Goal: Task Accomplishment & Management: Manage account settings

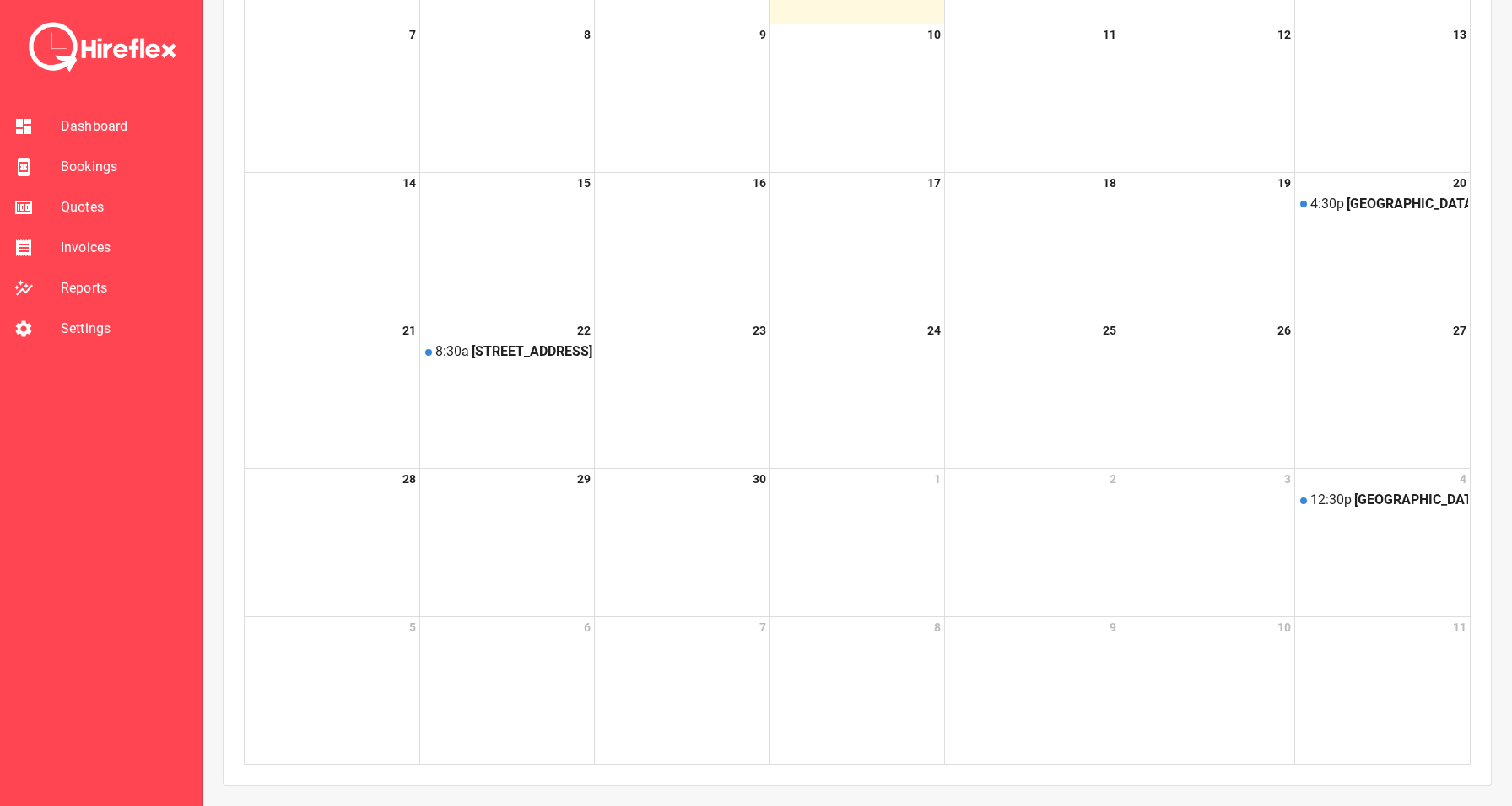
scroll to position [592, 0]
click at [76, 170] on span "Bookings" at bounding box center [125, 167] width 127 height 20
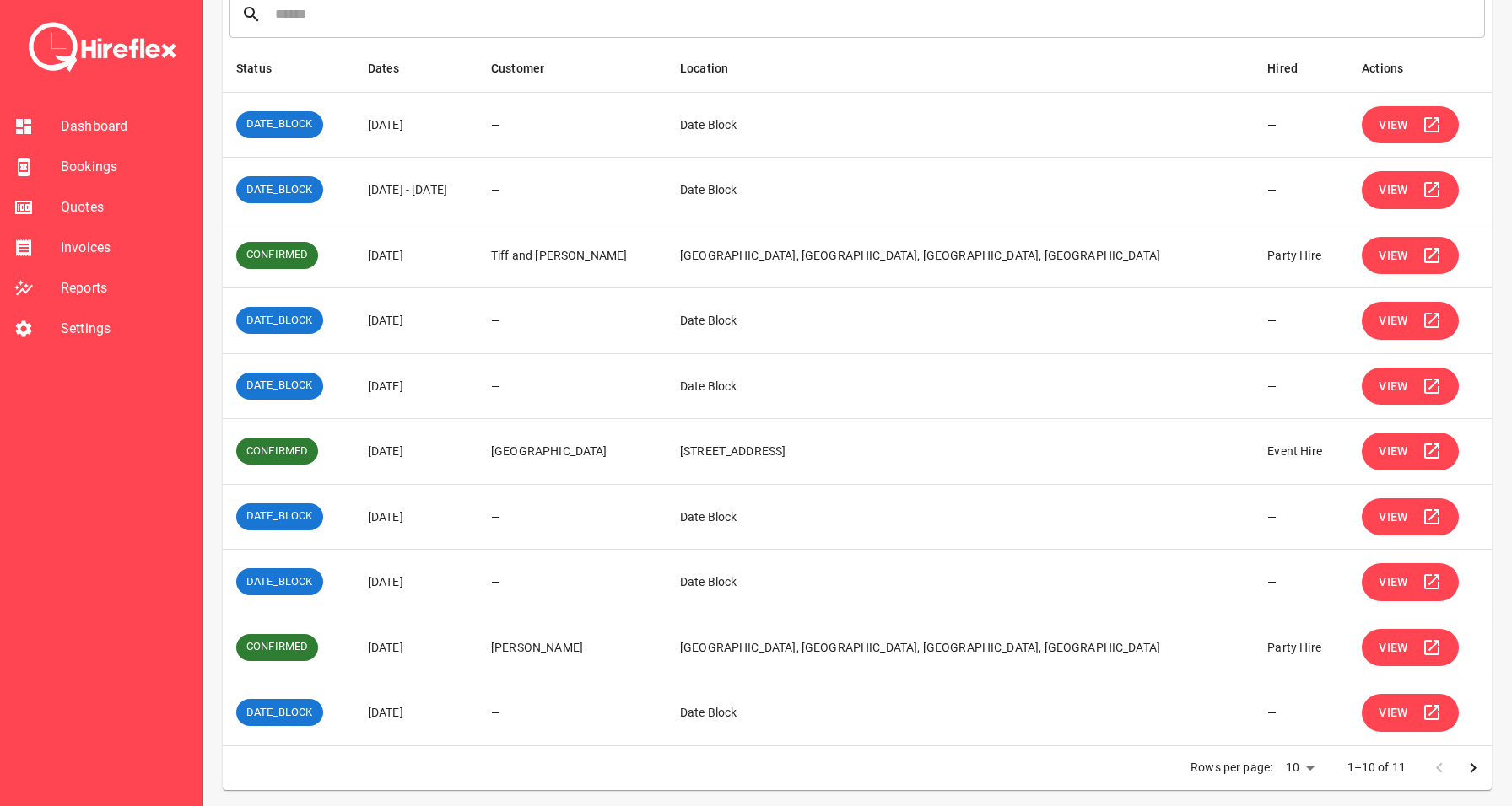
scroll to position [251, 0]
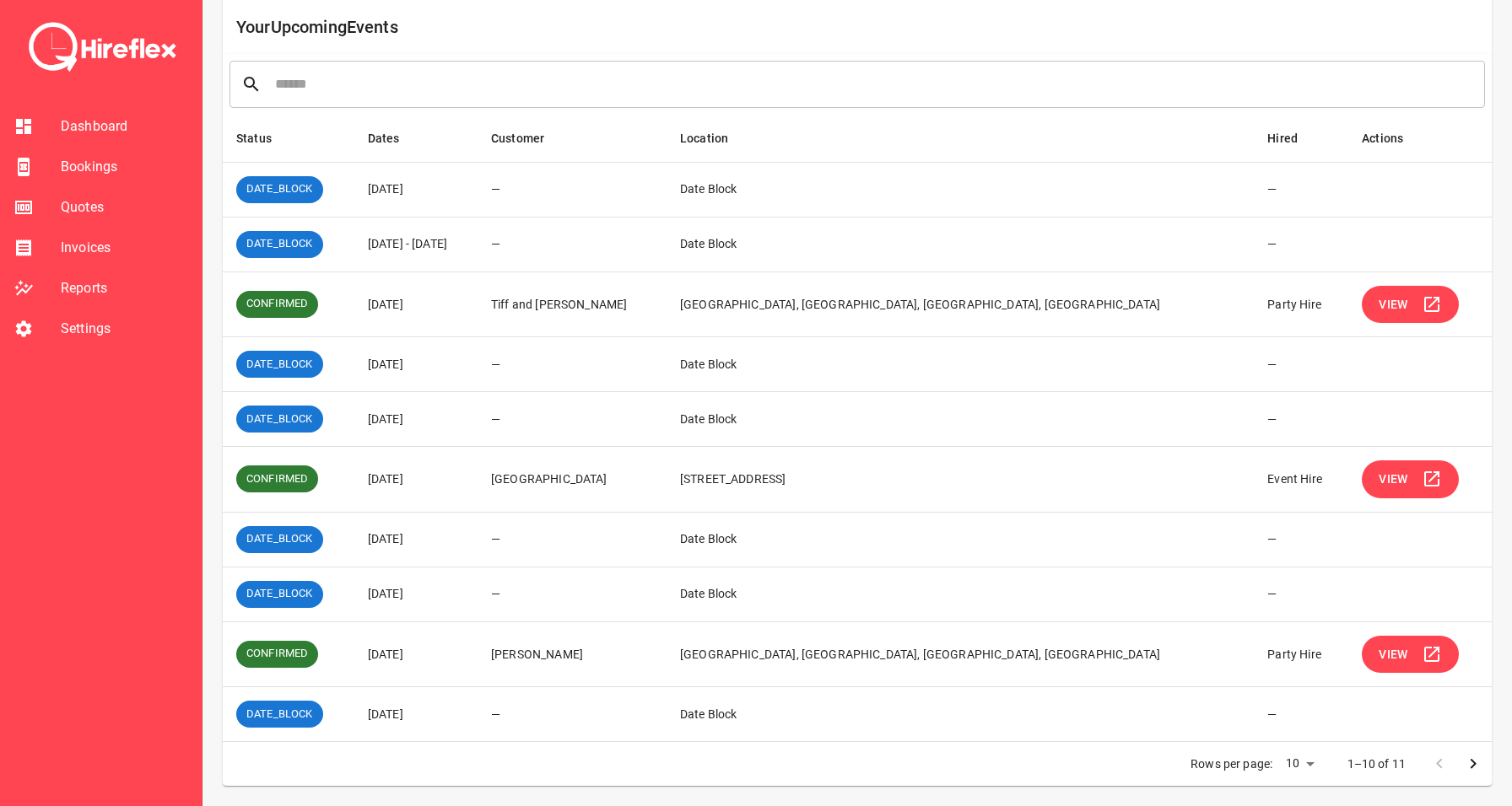
scroll to position [180, 0]
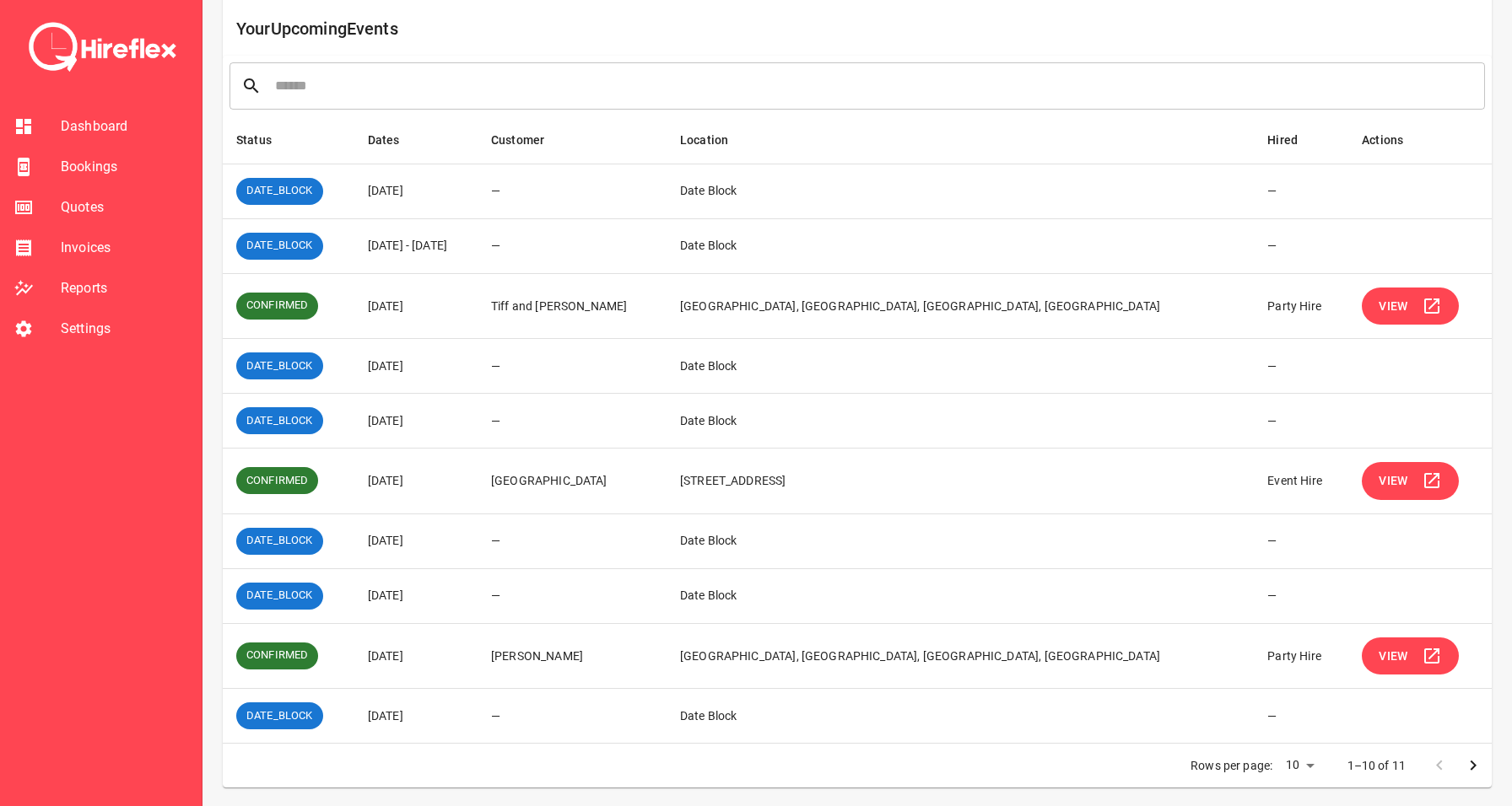
click at [1407, 291] on button "View" at bounding box center [1410, 306] width 97 height 38
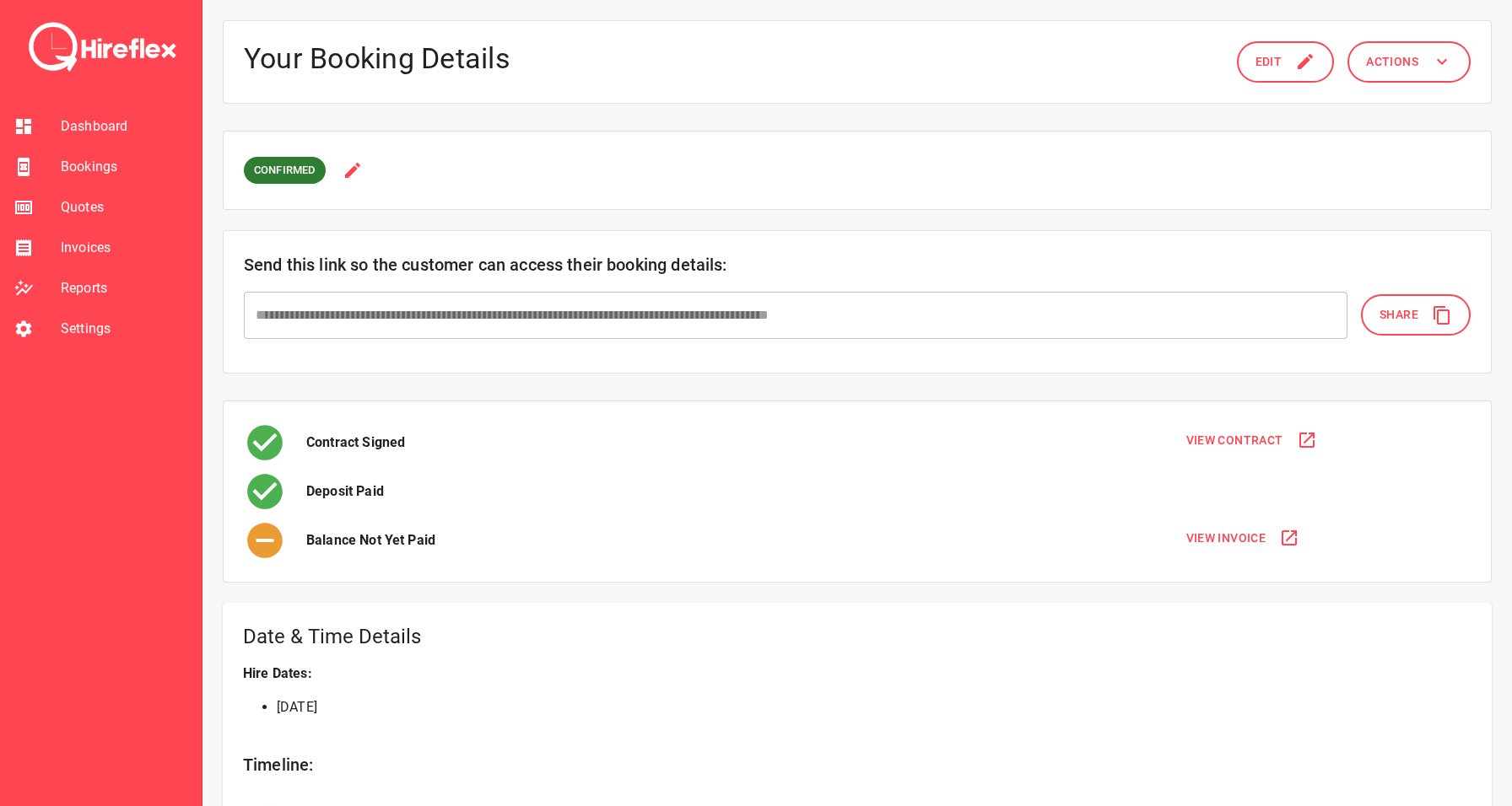
click at [99, 171] on span "Bookings" at bounding box center [125, 167] width 127 height 20
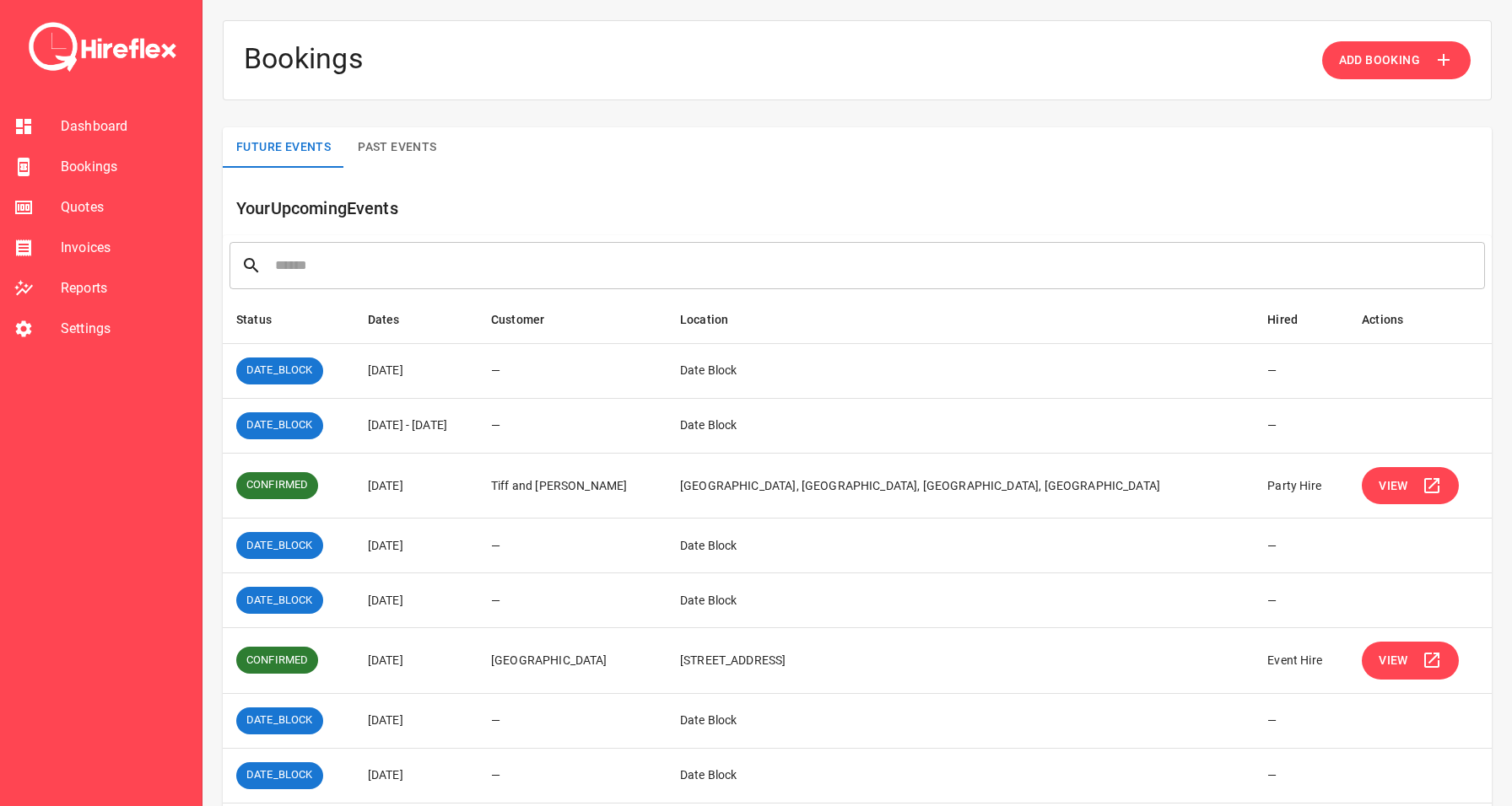
click at [46, 268] on li "Reports" at bounding box center [101, 288] width 202 height 41
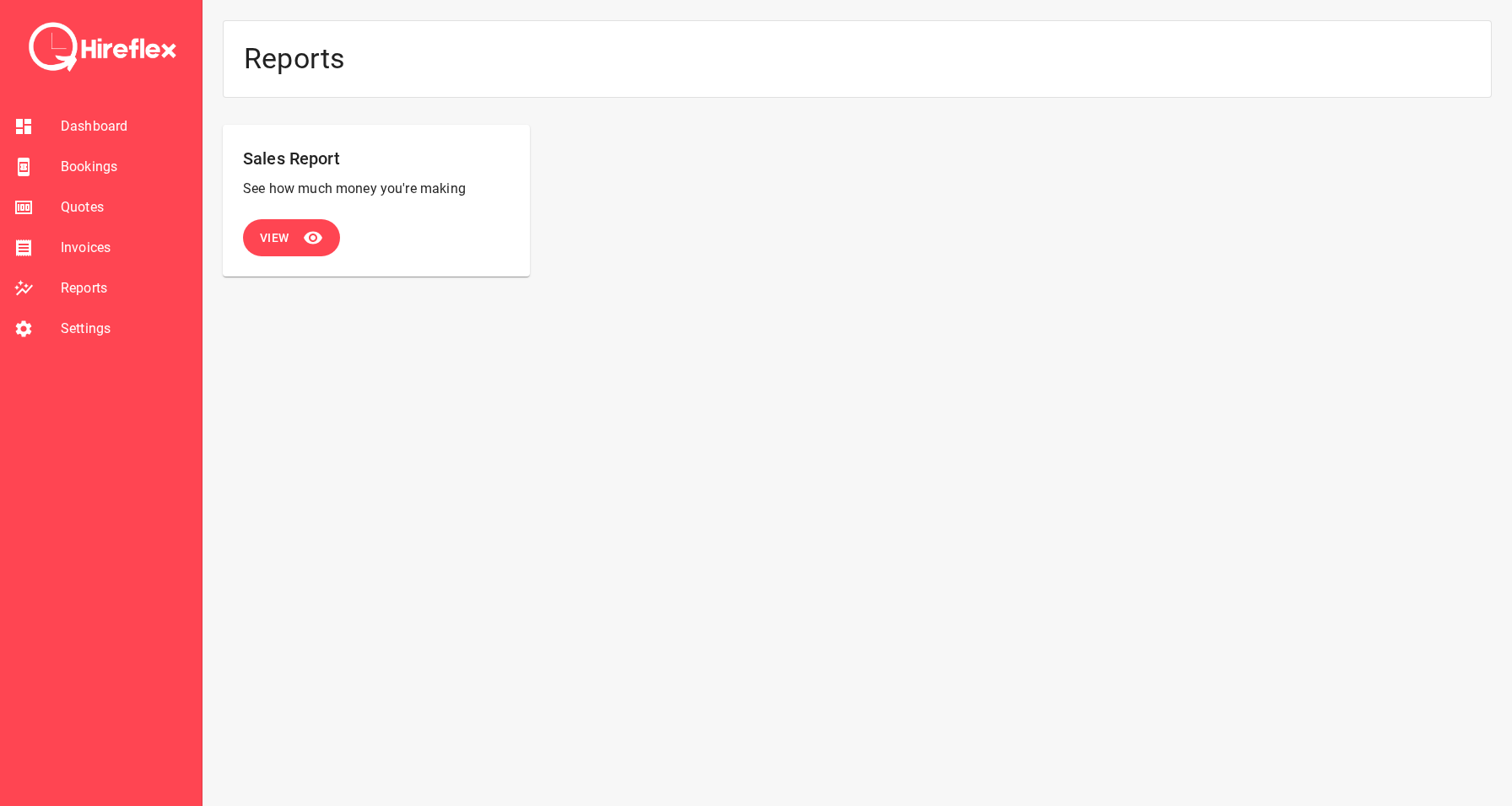
click at [65, 321] on span "Settings" at bounding box center [125, 329] width 127 height 20
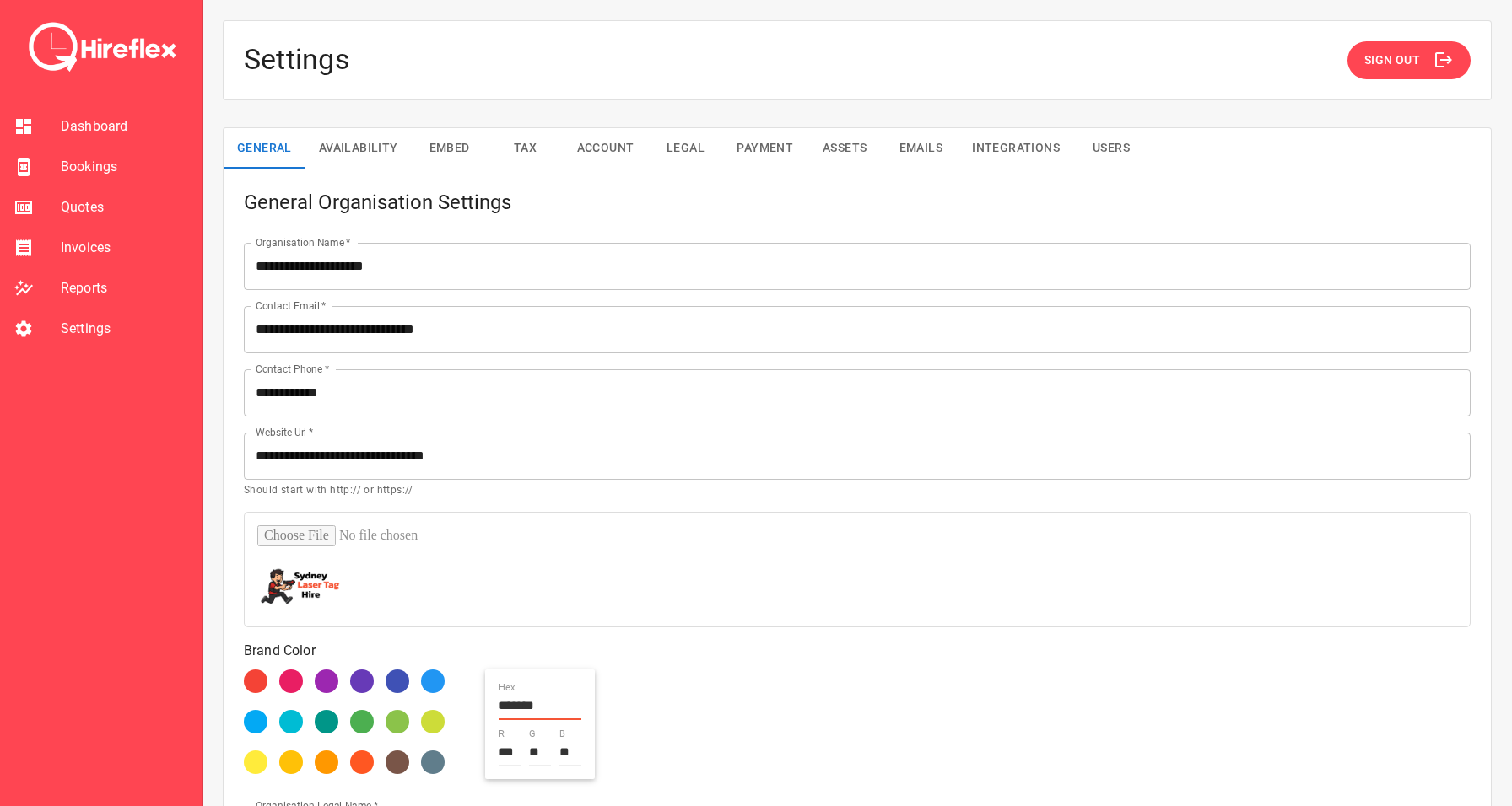
scroll to position [-1, 0]
click at [370, 136] on button "Availability" at bounding box center [358, 148] width 106 height 41
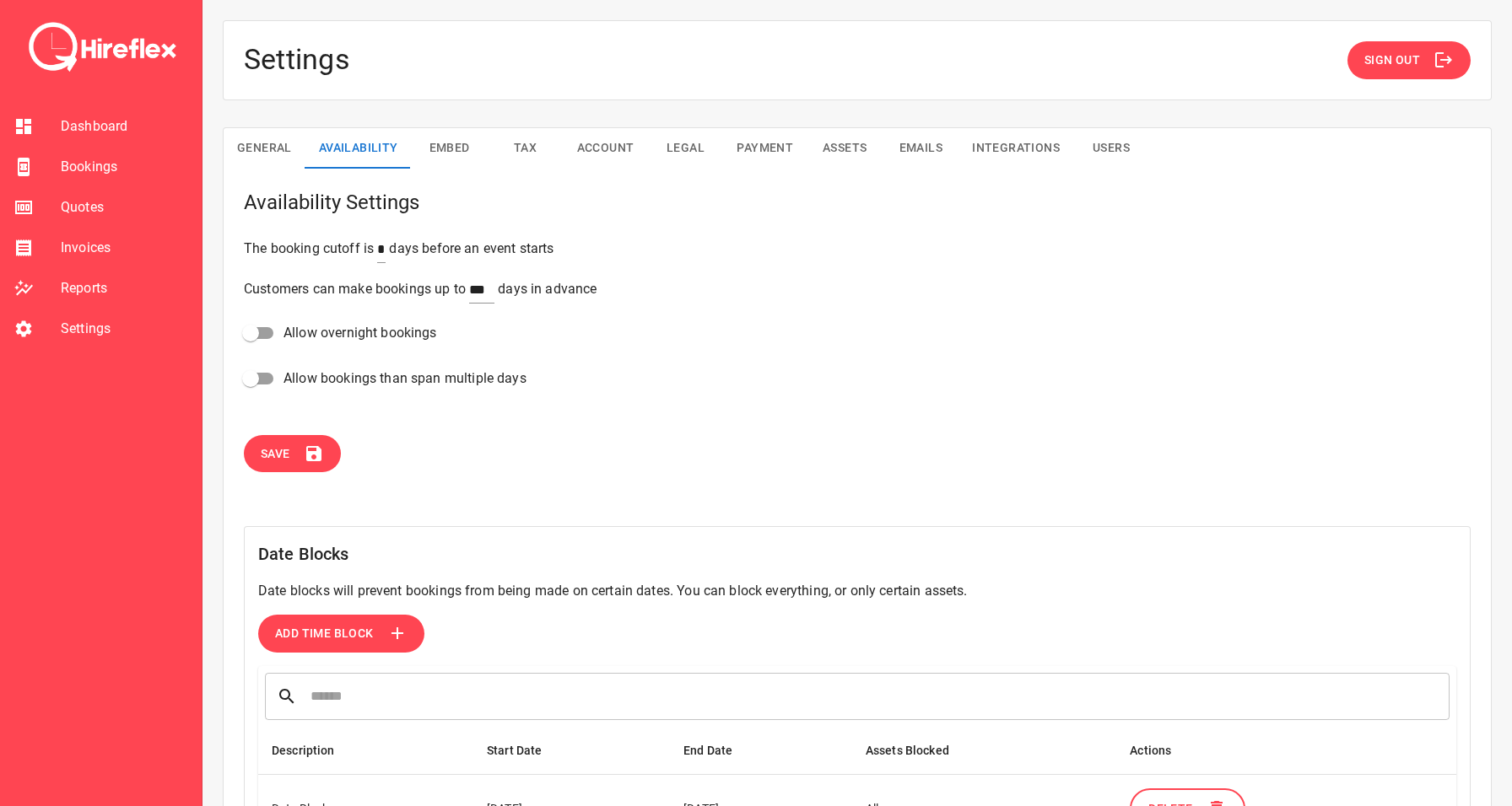
scroll to position [0, 0]
click at [611, 154] on button "Account" at bounding box center [606, 148] width 85 height 41
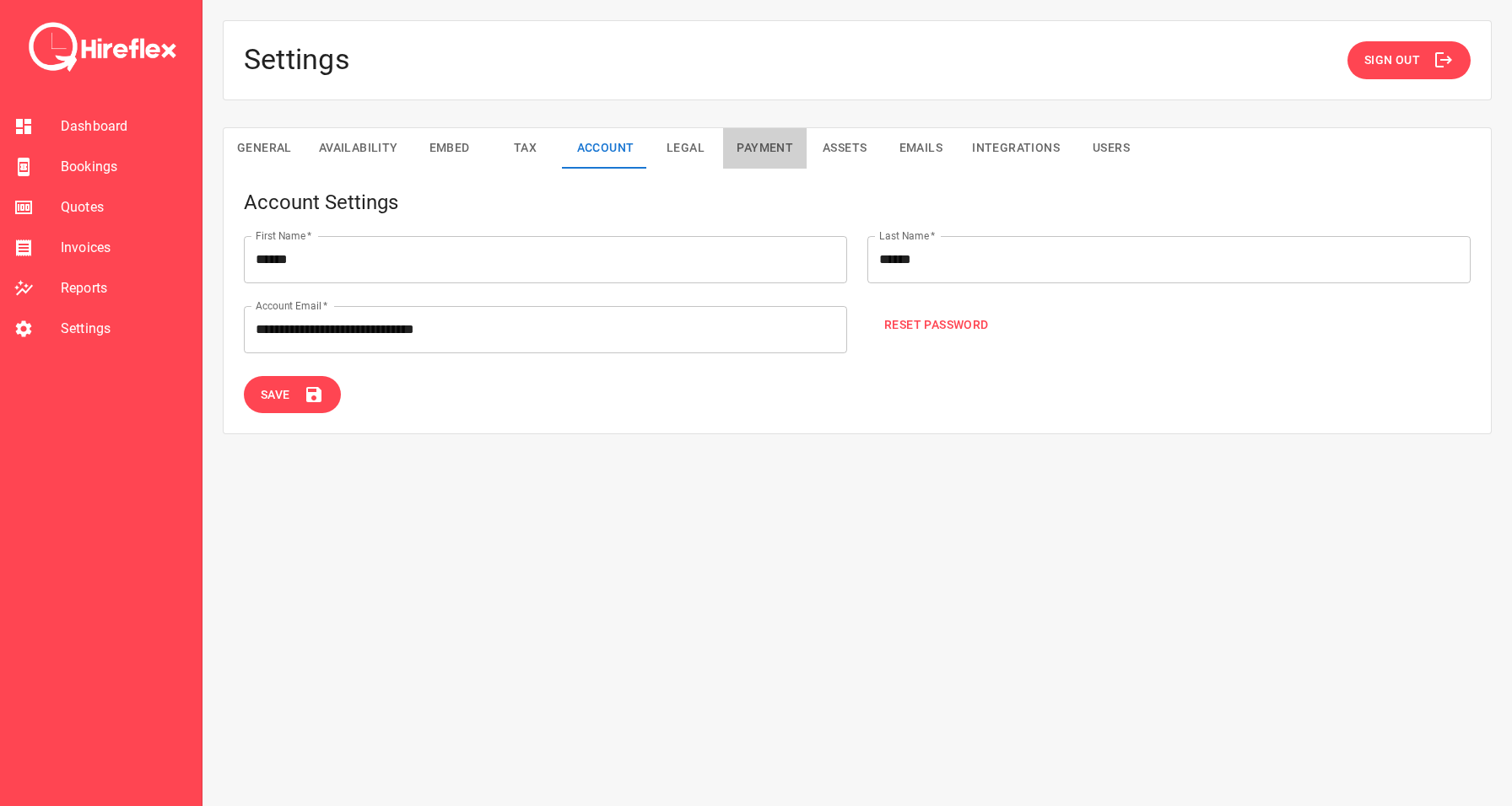
click at [762, 144] on button "Payment" at bounding box center [765, 148] width 84 height 41
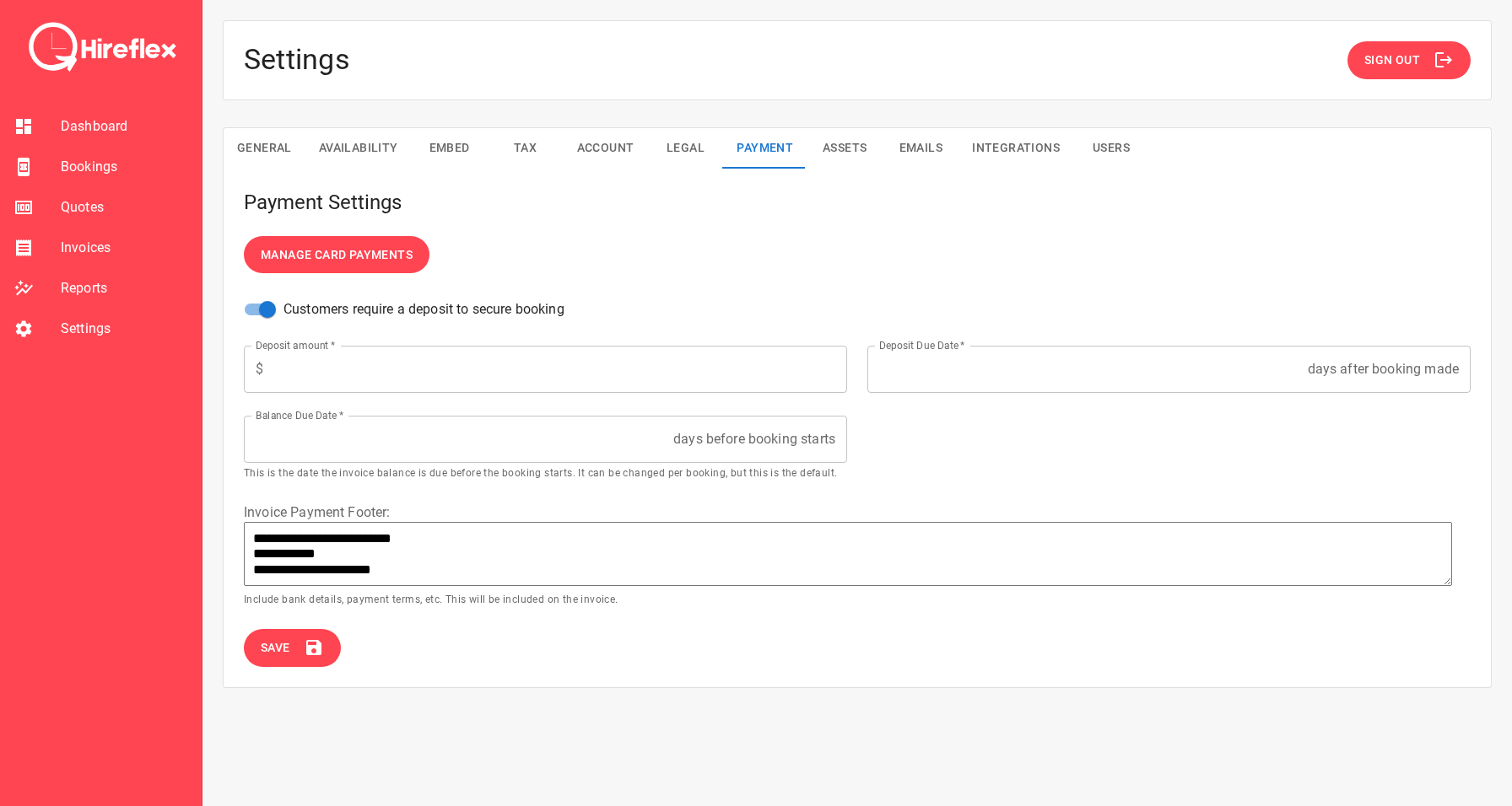
click at [845, 144] on button "Assets" at bounding box center [845, 148] width 76 height 41
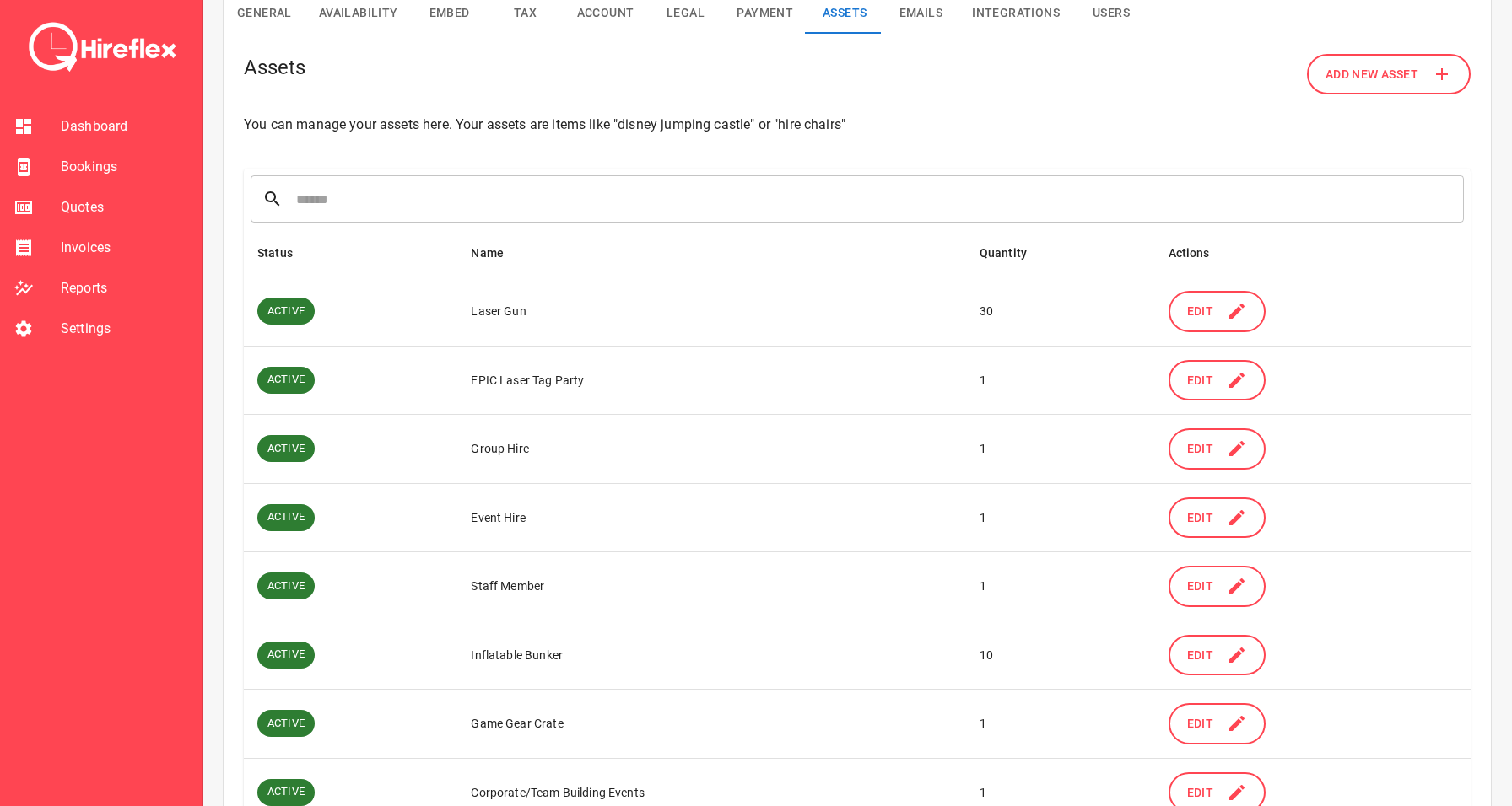
scroll to position [276, 0]
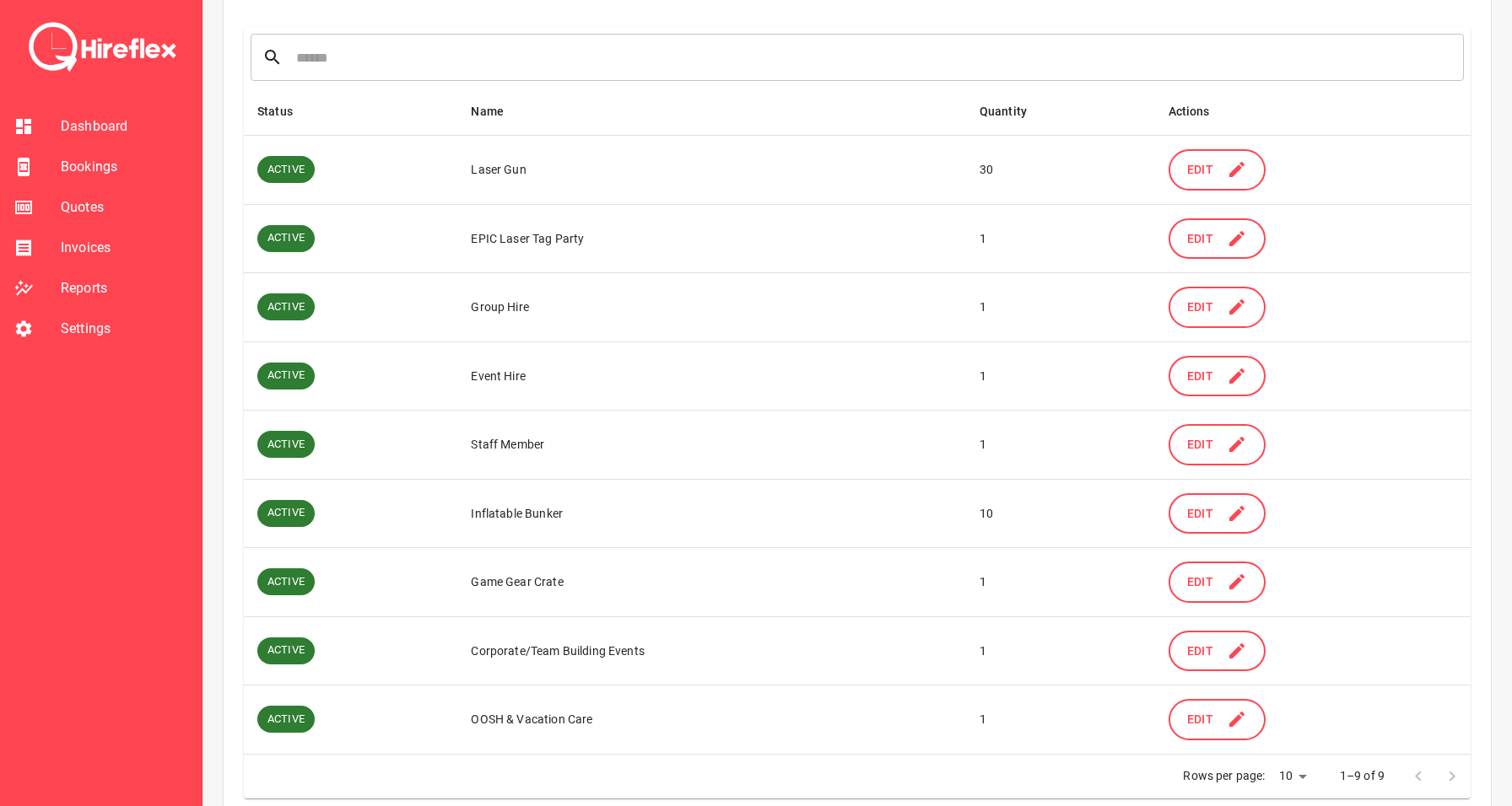
click at [1181, 167] on button "Edit" at bounding box center [1217, 169] width 98 height 41
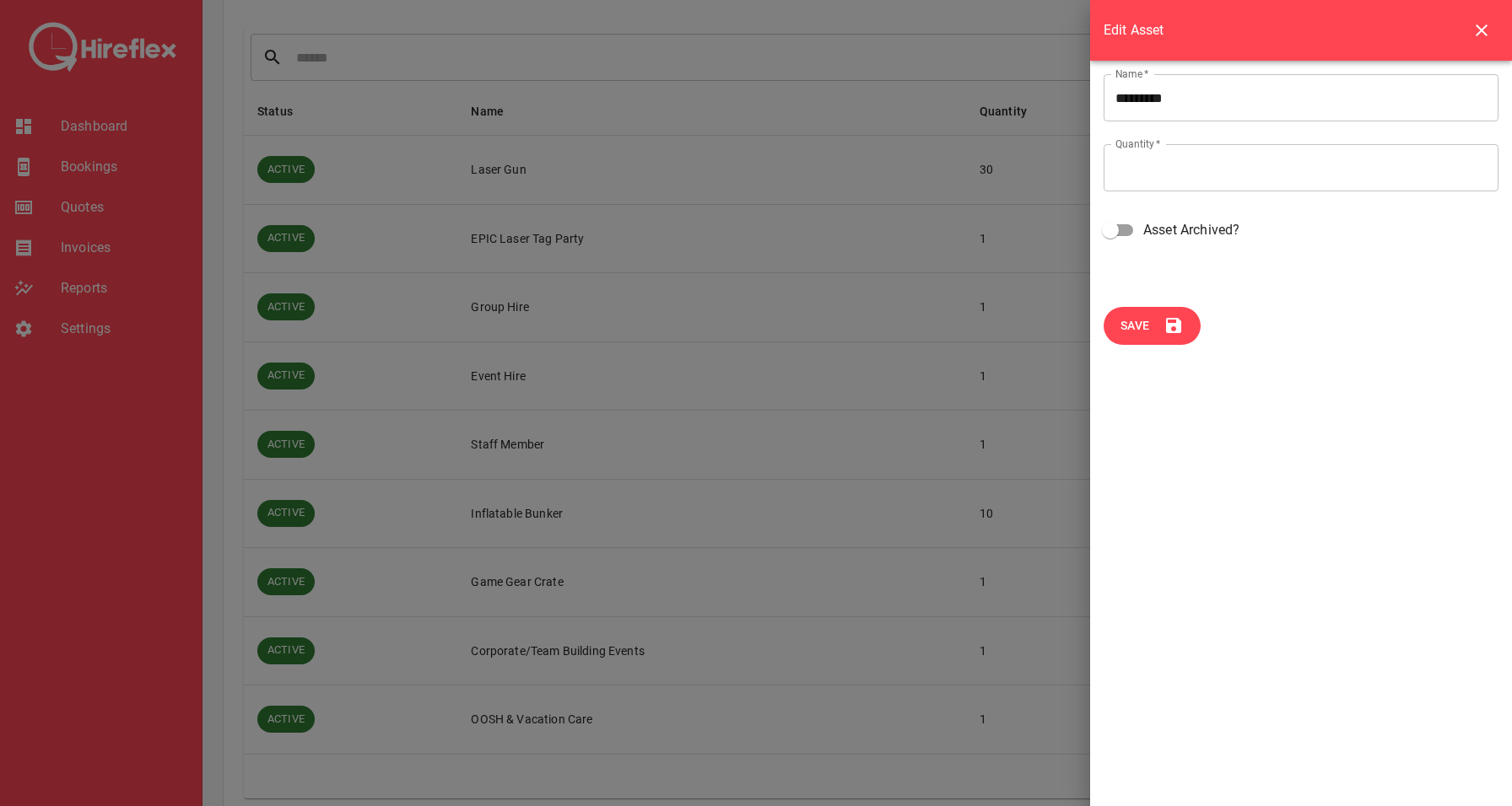
click at [1144, 162] on input "**" at bounding box center [1301, 168] width 395 height 47
type input "**"
click at [1147, 321] on span "Save" at bounding box center [1135, 325] width 29 height 21
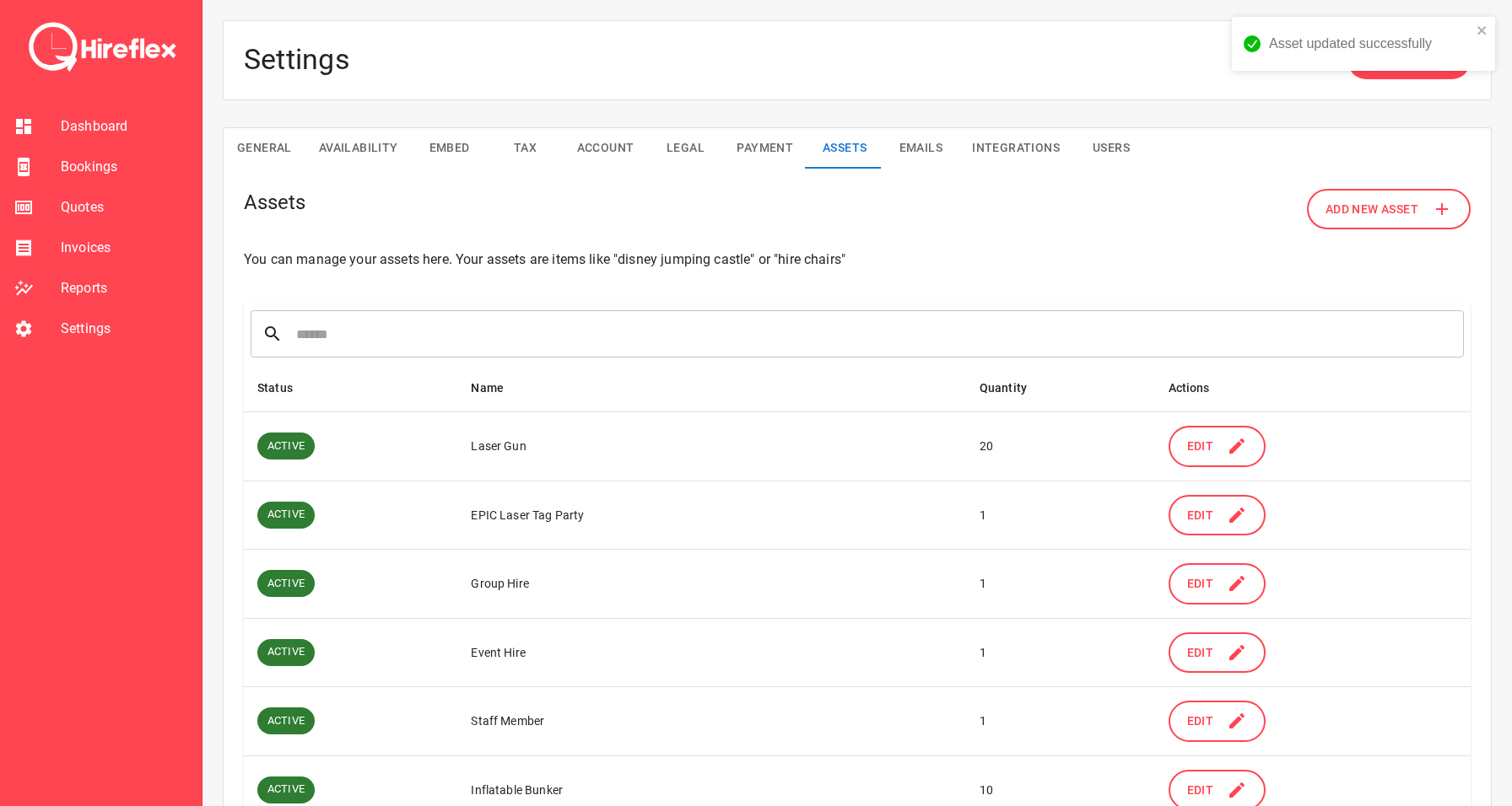
scroll to position [0, 0]
